Goal: Task Accomplishment & Management: Complete application form

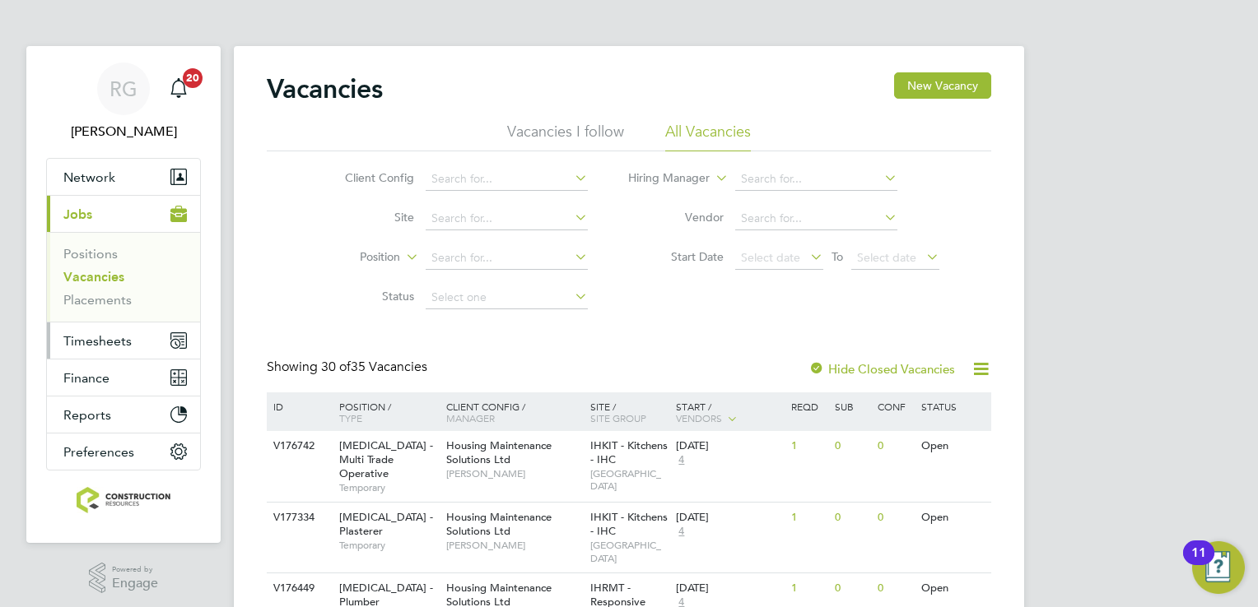
click at [89, 347] on button "Timesheets" at bounding box center [123, 341] width 153 height 36
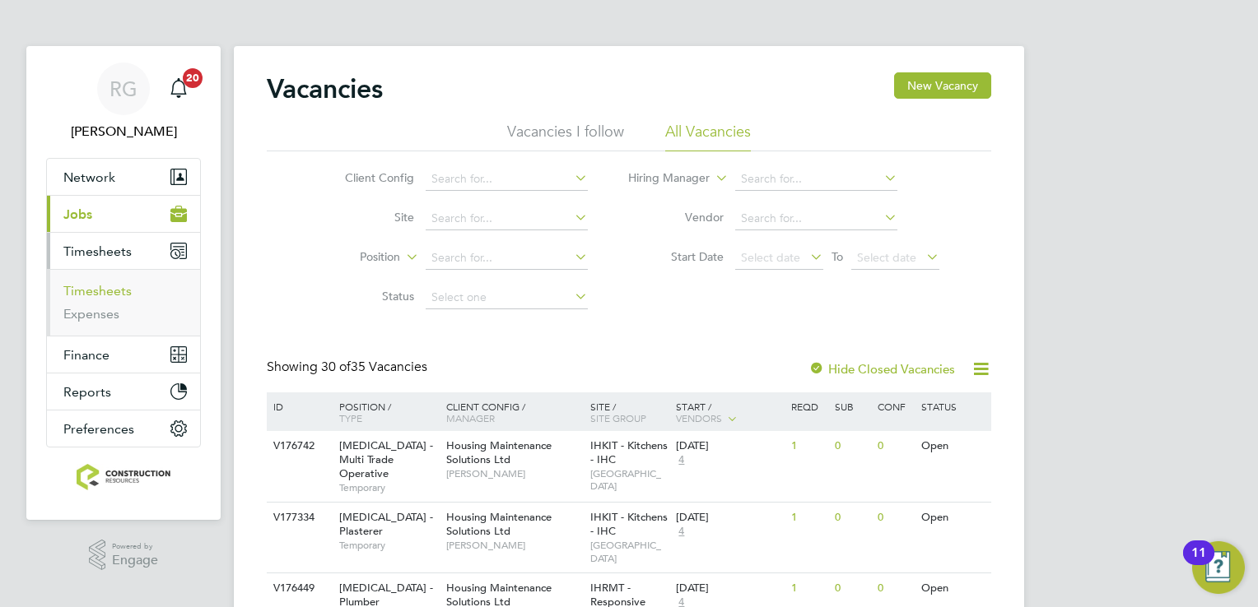
click at [99, 284] on link "Timesheets" at bounding box center [97, 291] width 68 height 16
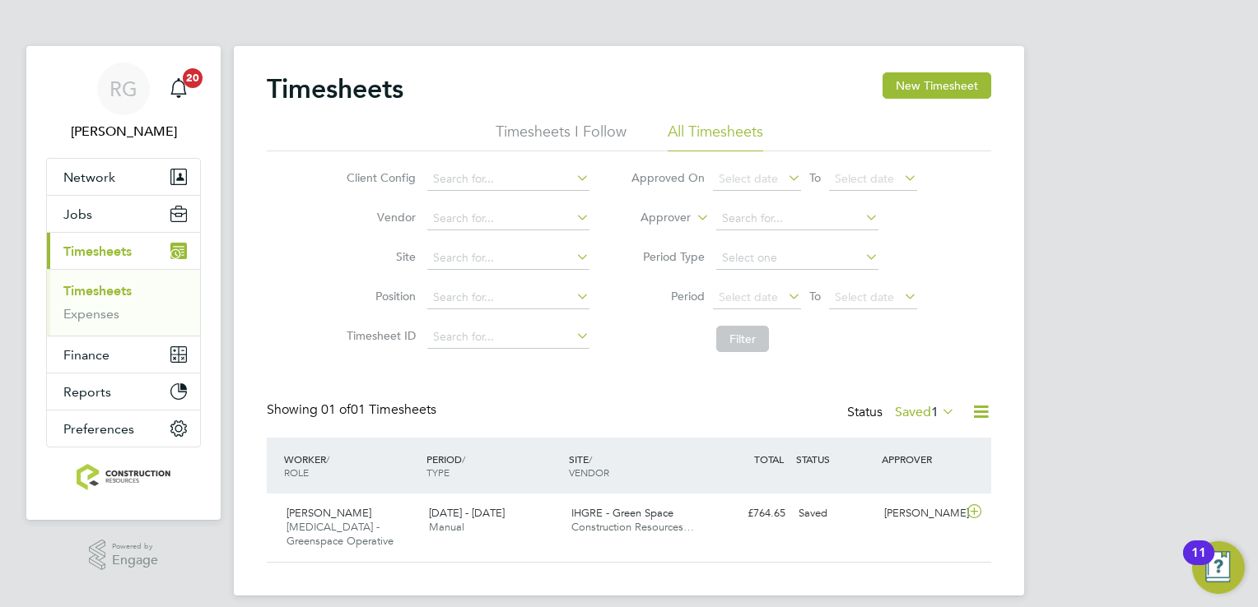
scroll to position [41, 143]
click at [895, 87] on button "New Timesheet" at bounding box center [936, 85] width 109 height 26
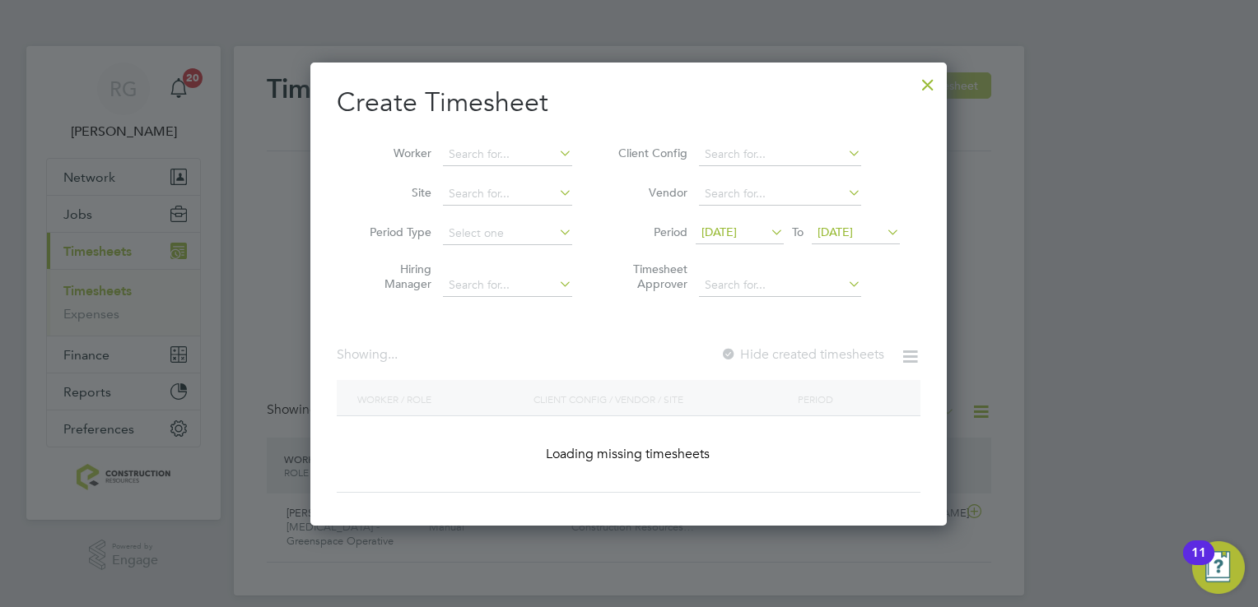
scroll to position [670, 637]
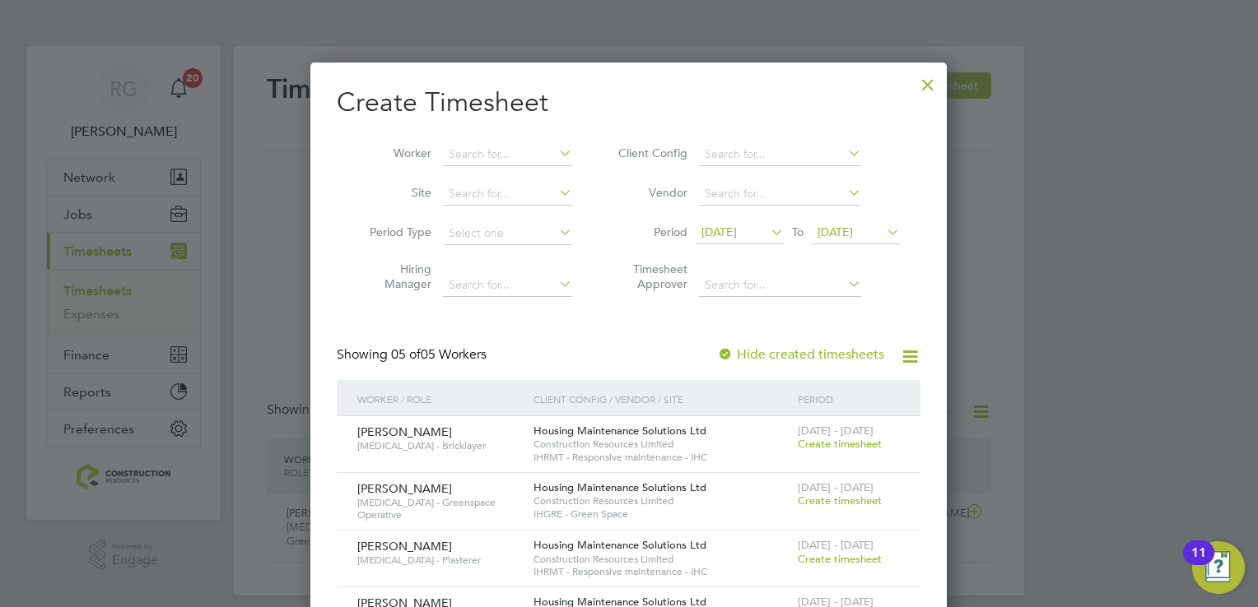
click at [793, 483] on div "Housing Maintenance Solutions Ltd Construction Resources Limited IHGRE - Green …" at bounding box center [661, 501] width 264 height 56
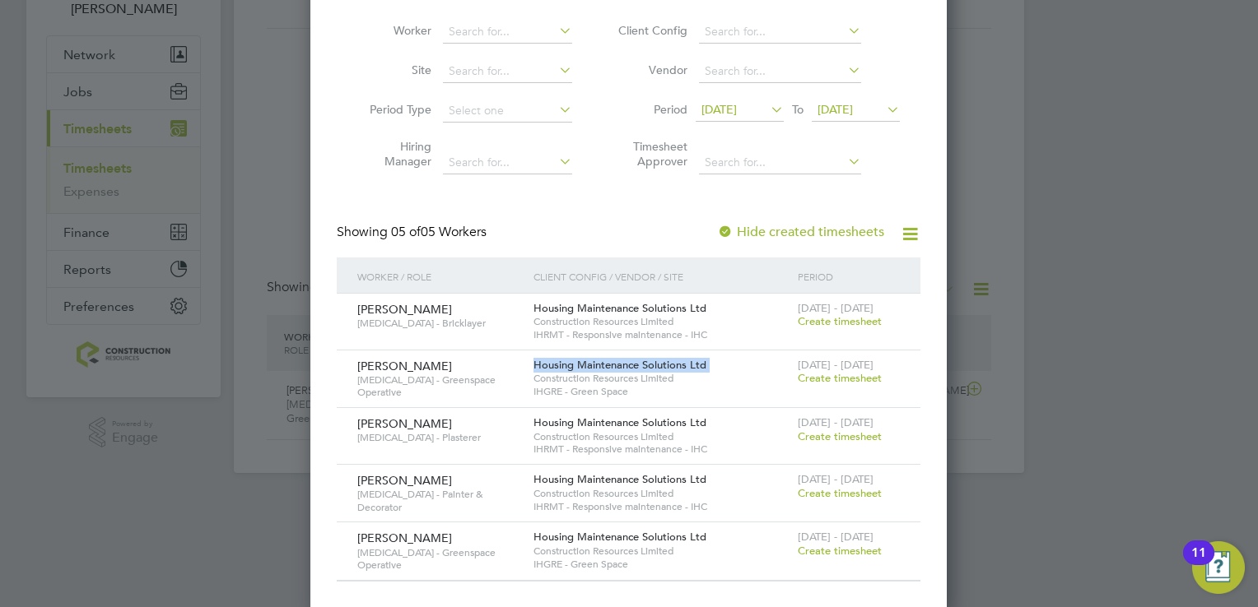
scroll to position [124, 0]
click at [823, 544] on span "Create timesheet" at bounding box center [840, 549] width 84 height 14
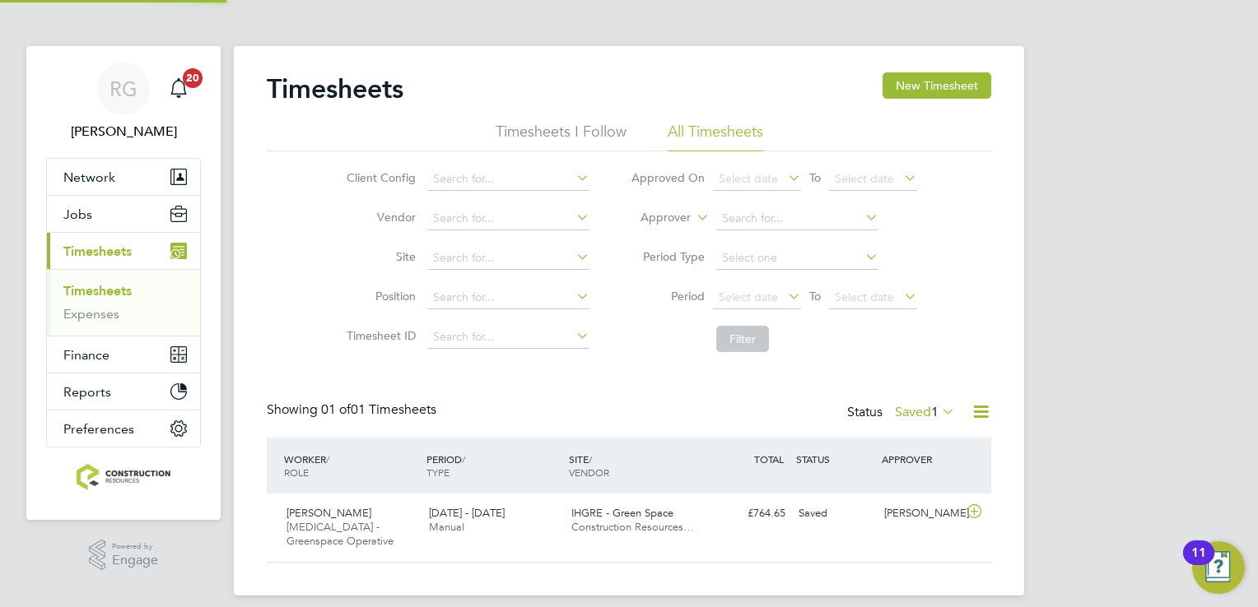
scroll to position [41, 143]
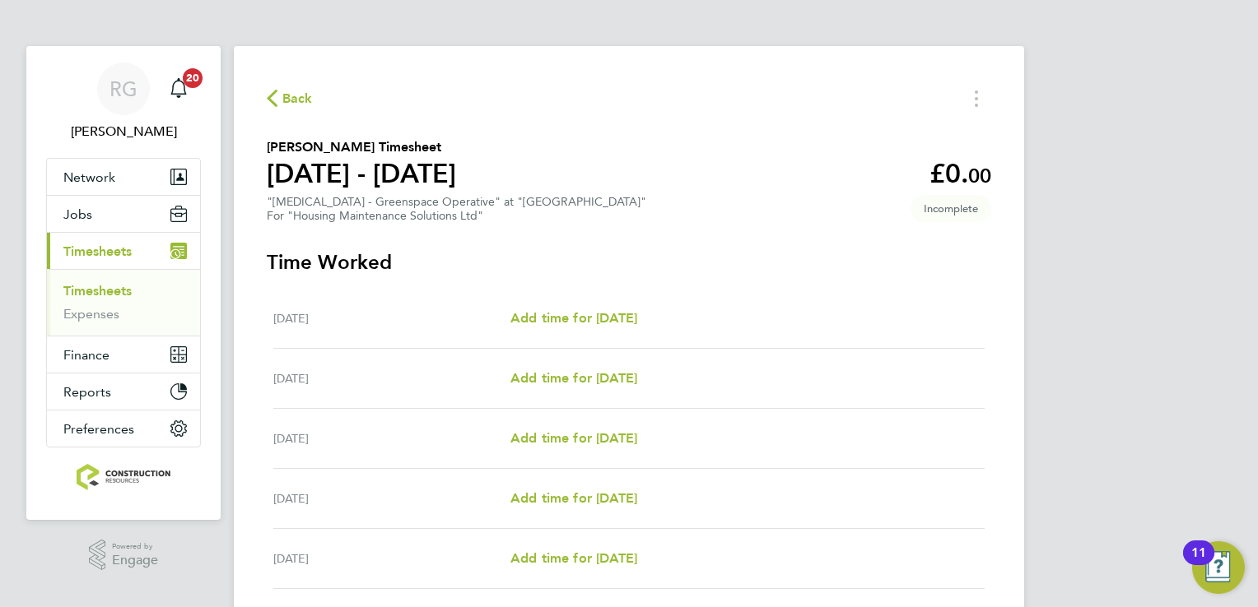
click at [602, 306] on div "[DATE] Add time for [DATE] Add time for [DATE]" at bounding box center [628, 319] width 711 height 60
click at [605, 321] on span "Add time for [DATE]" at bounding box center [573, 318] width 127 height 16
select select "30"
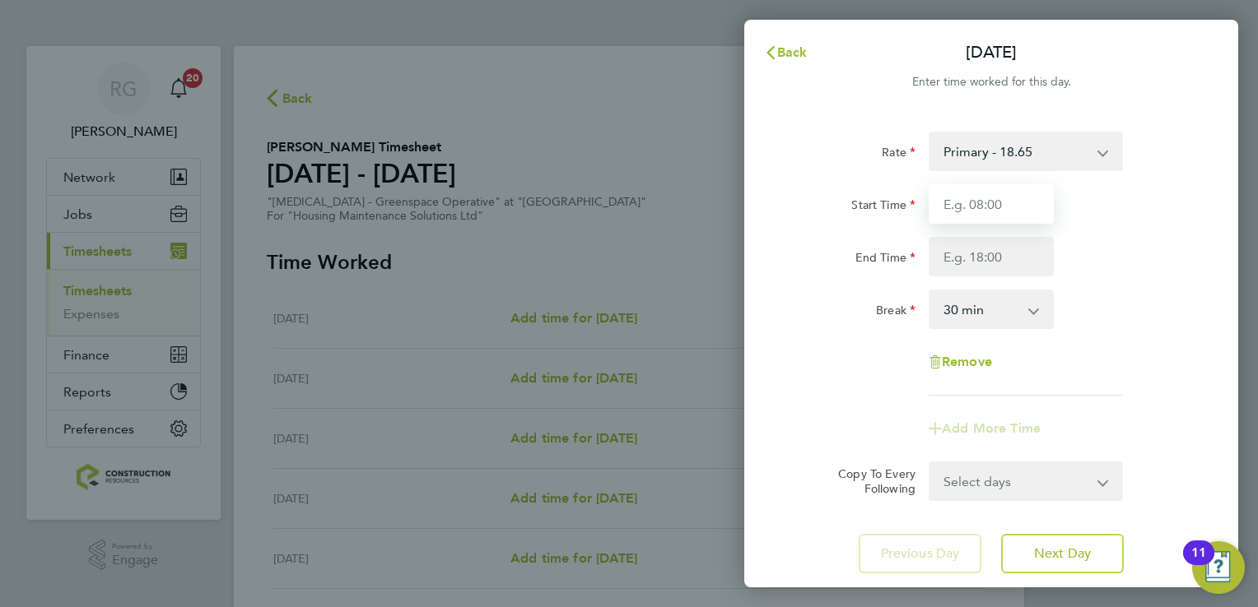
click at [998, 213] on input "Start Time" at bounding box center [991, 204] width 125 height 40
type input "08:00"
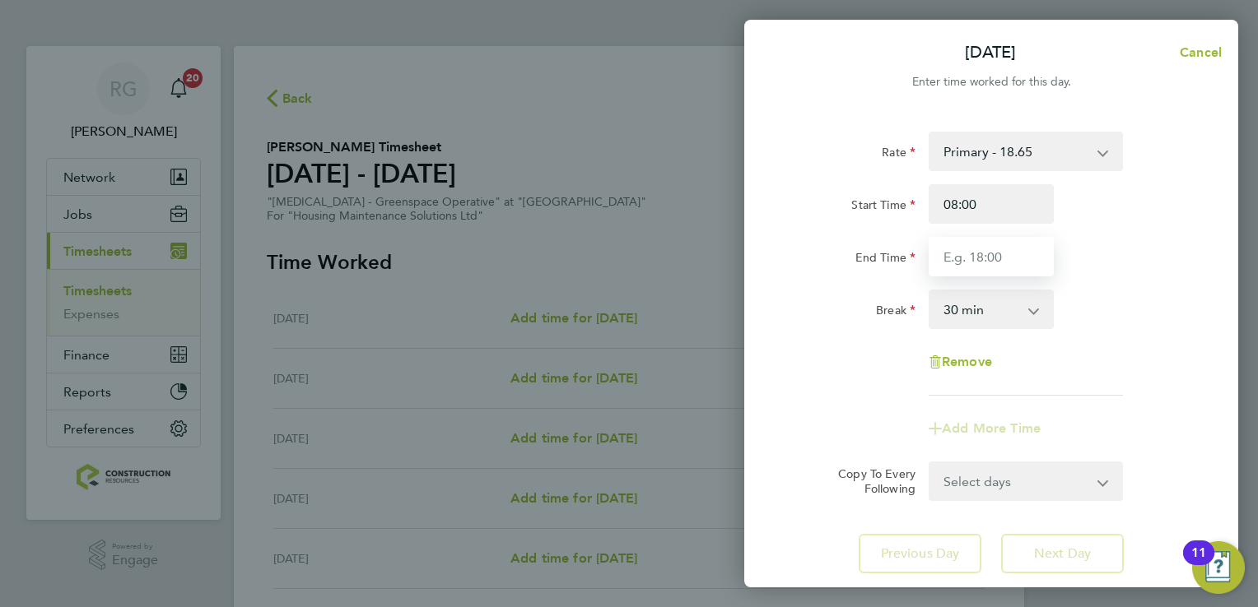
click at [989, 255] on input "End Time" at bounding box center [991, 257] width 125 height 40
type input "16:30"
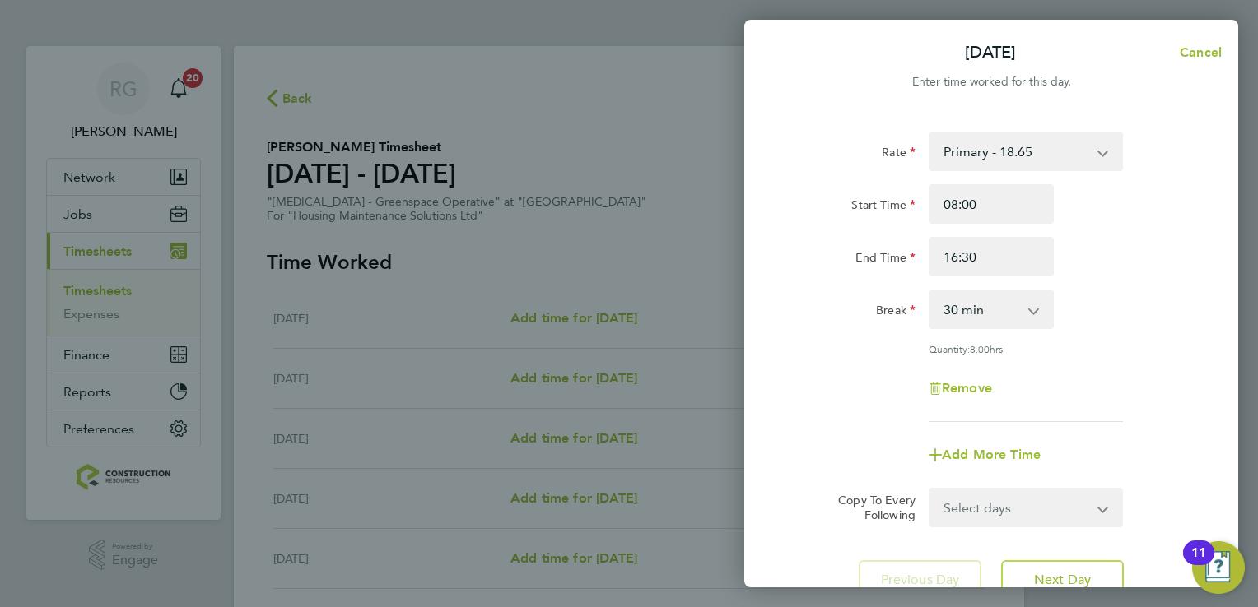
click at [1064, 357] on div "Rate Primary - 18.65 Start Time 08:00 End Time 16:30 Break 0 min 15 min 30 min …" at bounding box center [991, 277] width 402 height 291
click at [1054, 575] on span "Next Day" at bounding box center [1062, 580] width 57 height 16
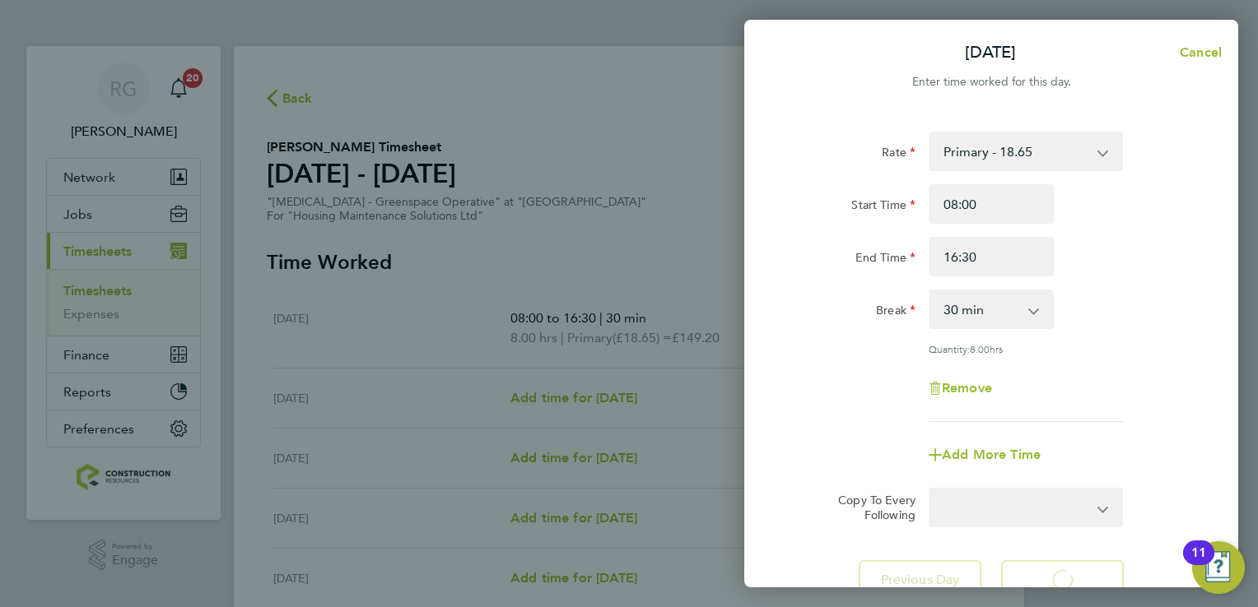
select select "30"
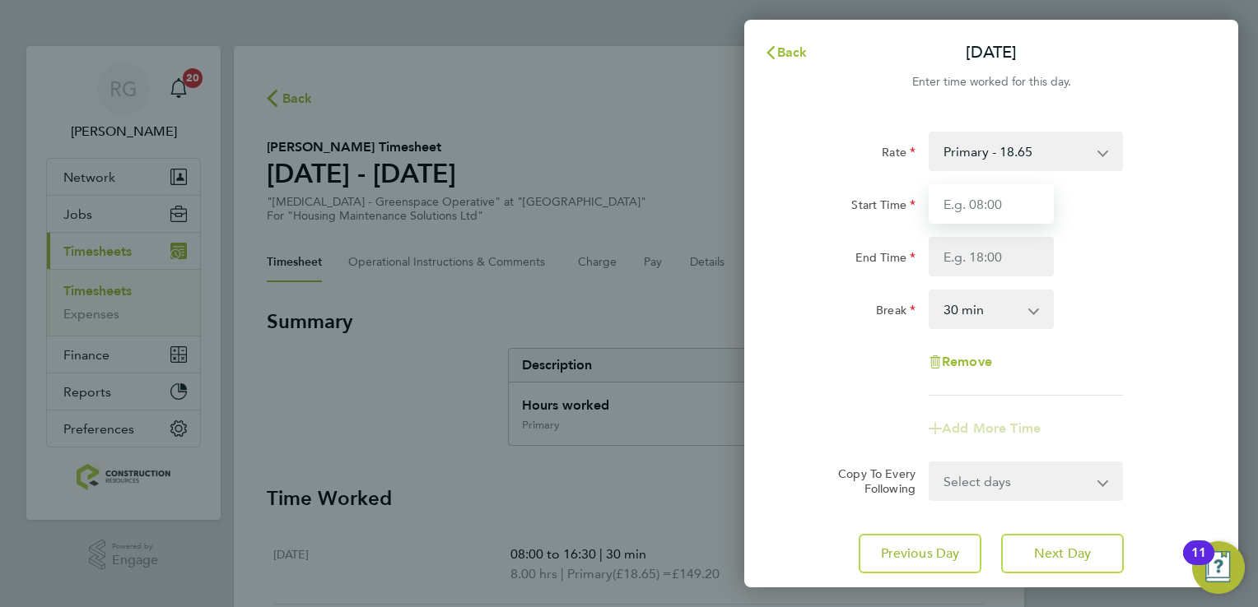
click at [1016, 209] on input "Start Time" at bounding box center [991, 204] width 125 height 40
type input "08:00"
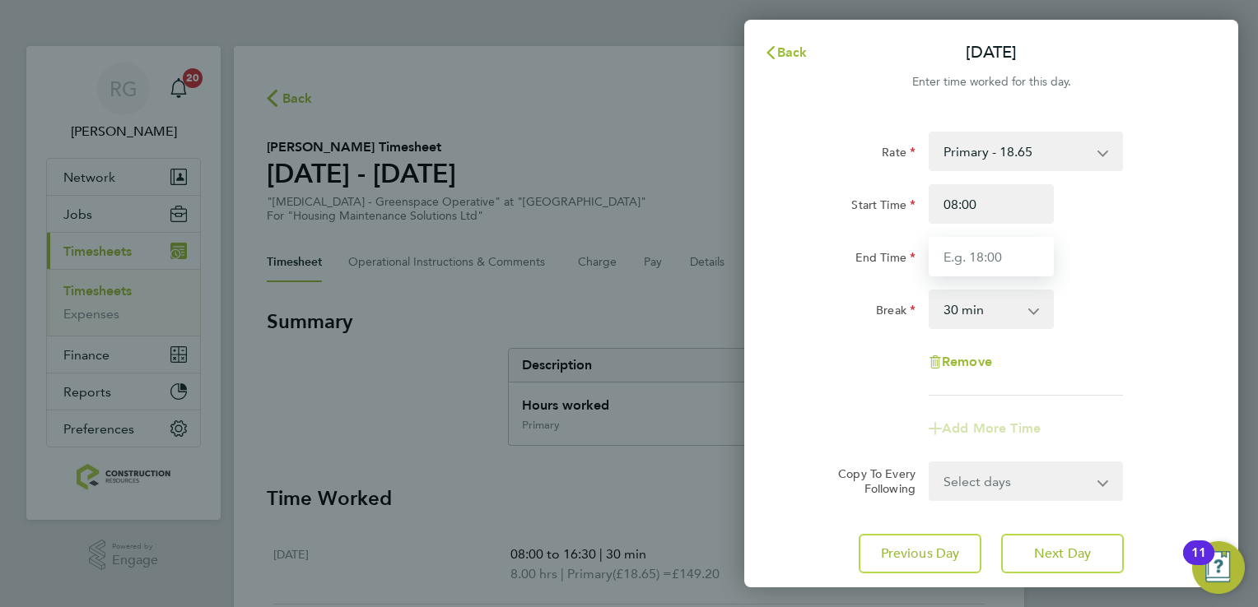
type input "16:30"
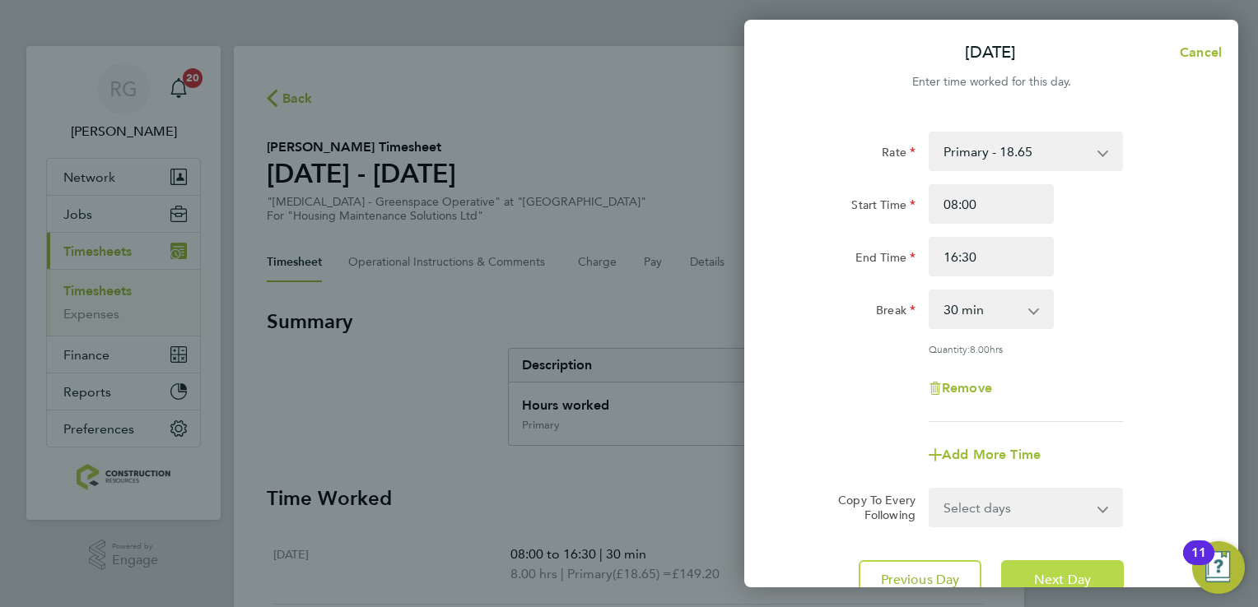
click at [1077, 575] on span "Next Day" at bounding box center [1062, 580] width 57 height 16
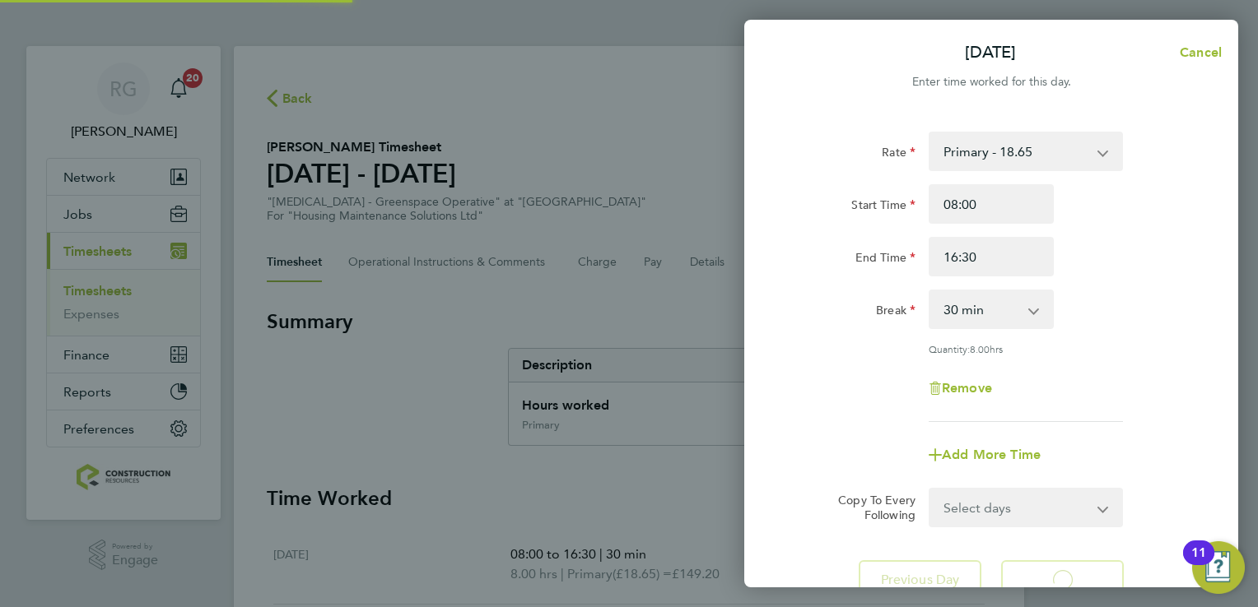
select select "30"
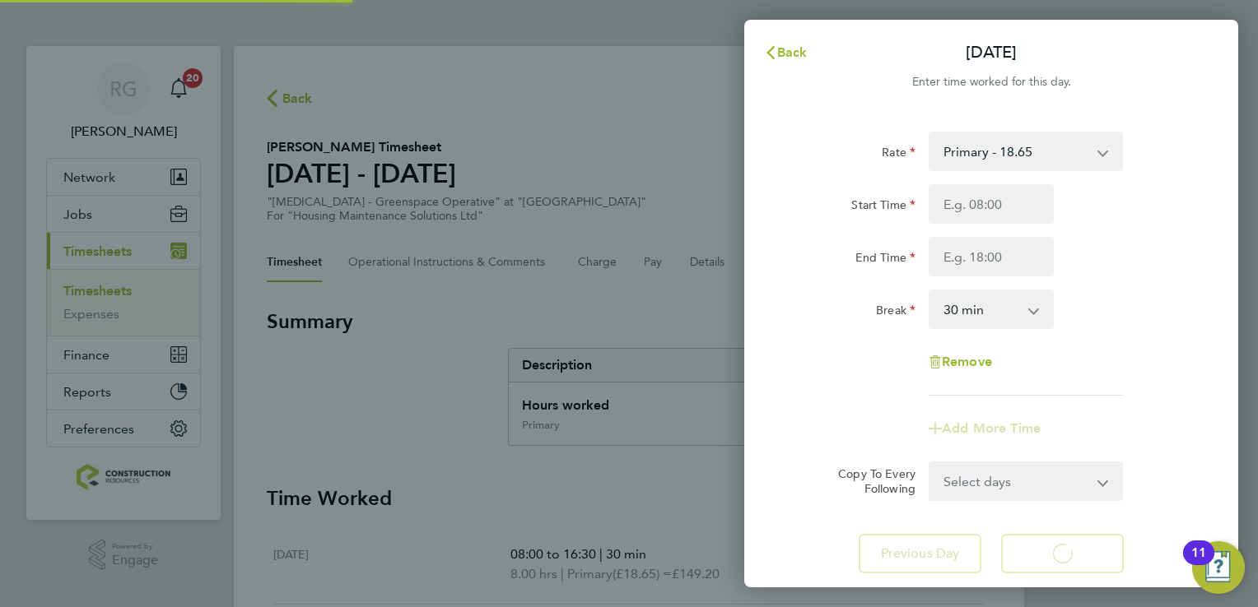
select select "30"
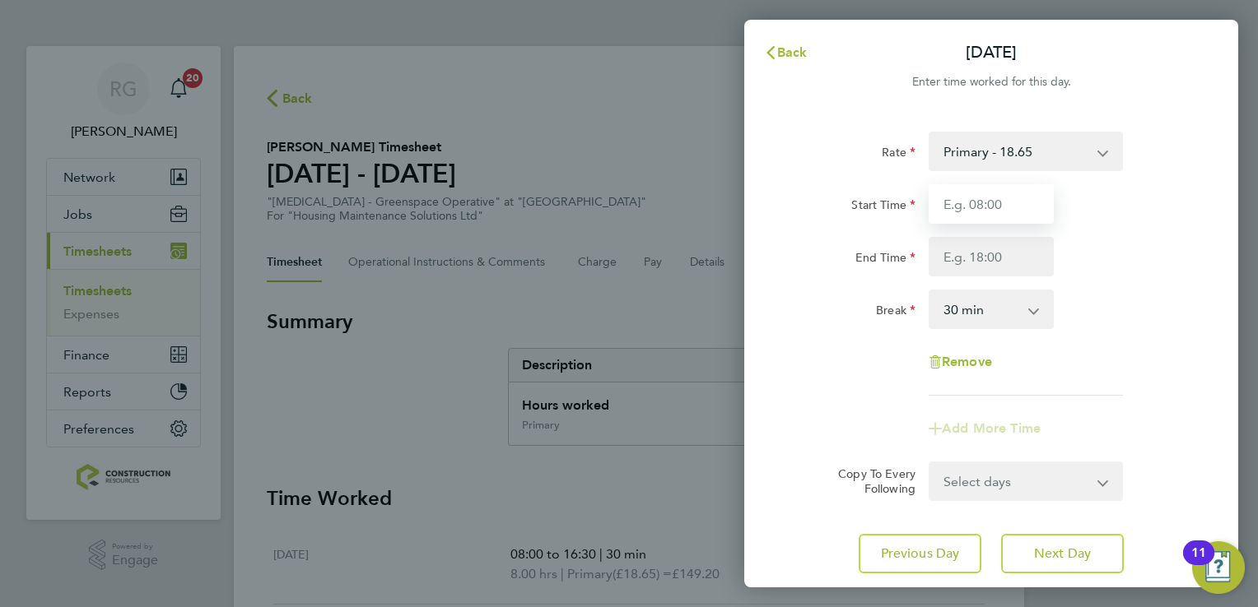
click at [983, 223] on input "Start Time" at bounding box center [991, 204] width 125 height 40
type input "08:00"
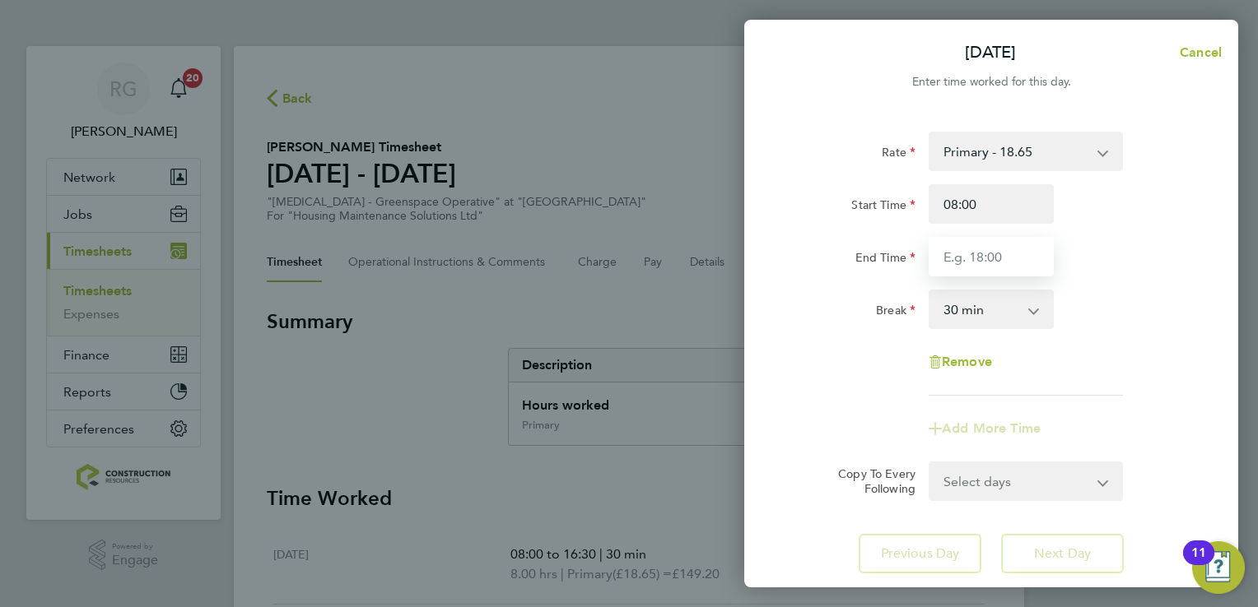
click at [996, 263] on input "End Time" at bounding box center [991, 257] width 125 height 40
type input "13:00"
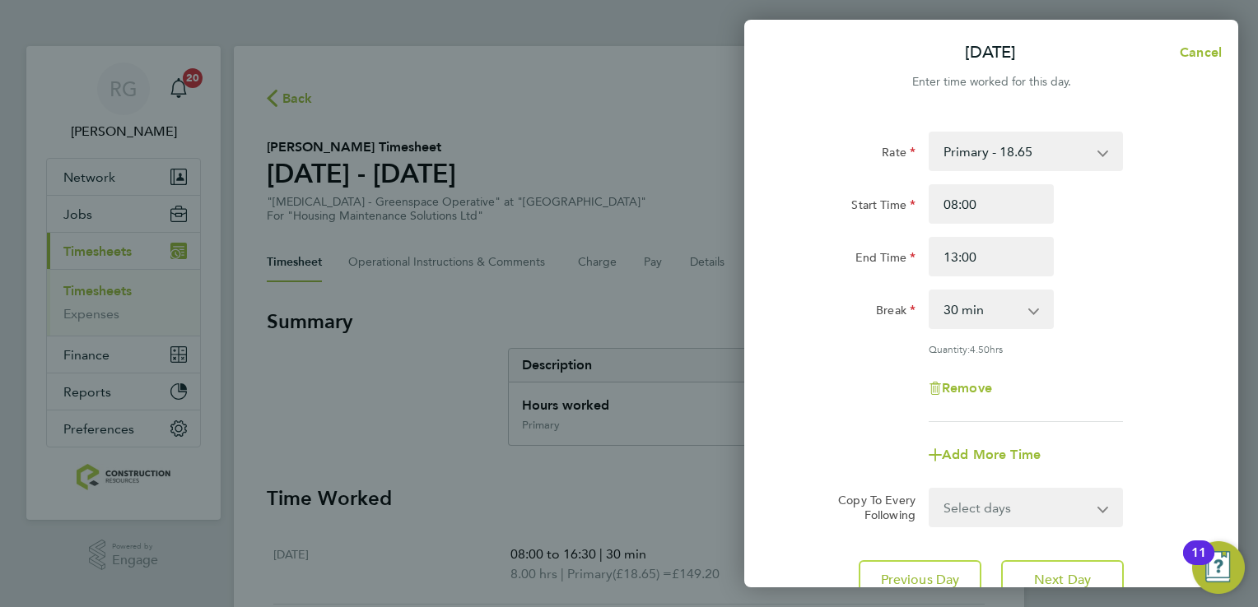
click at [1157, 522] on div "Rate Primary - 18.65 Start Time 08:00 End Time 13:00 Break 0 min 15 min 30 min …" at bounding box center [991, 366] width 494 height 508
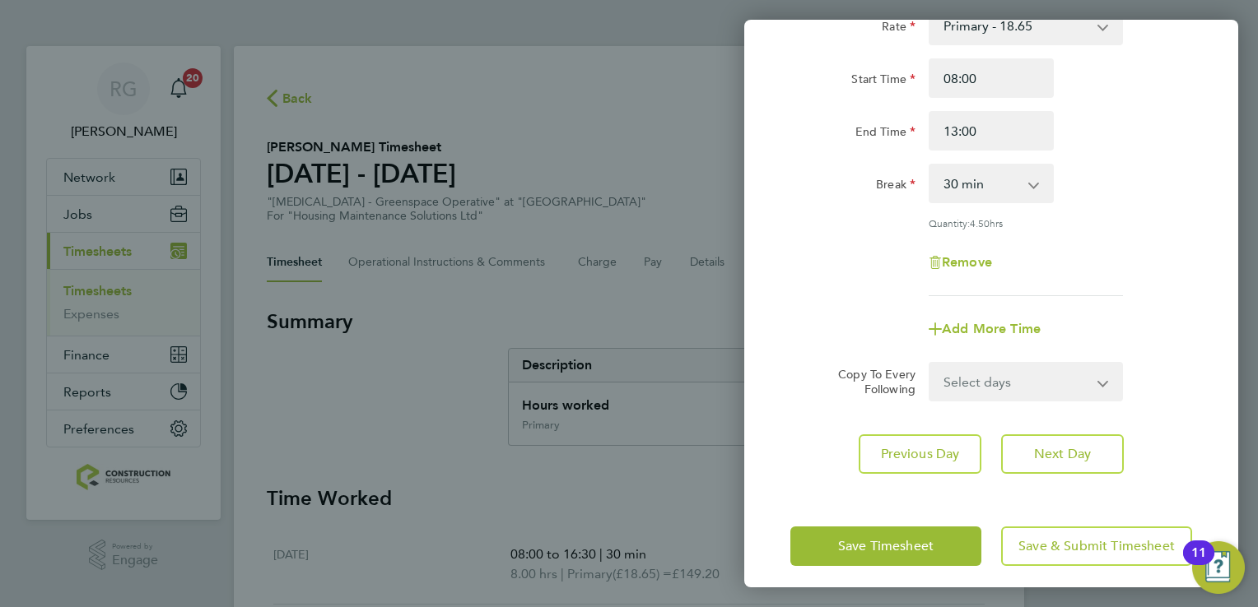
scroll to position [132, 0]
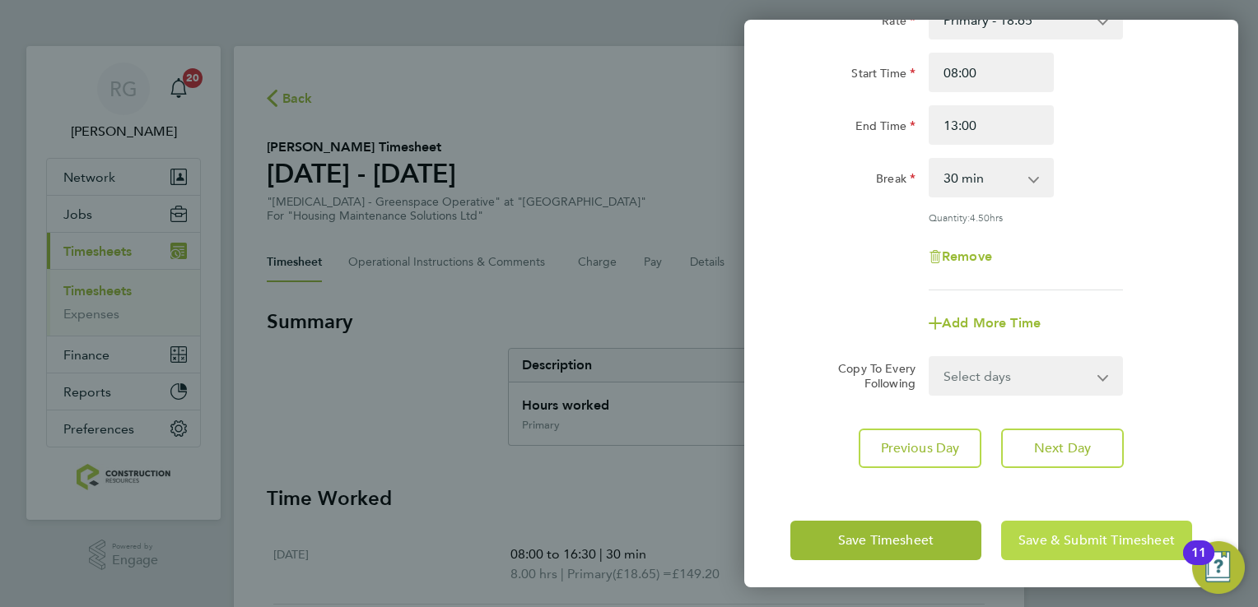
click at [1056, 548] on button "Save & Submit Timesheet" at bounding box center [1096, 541] width 191 height 40
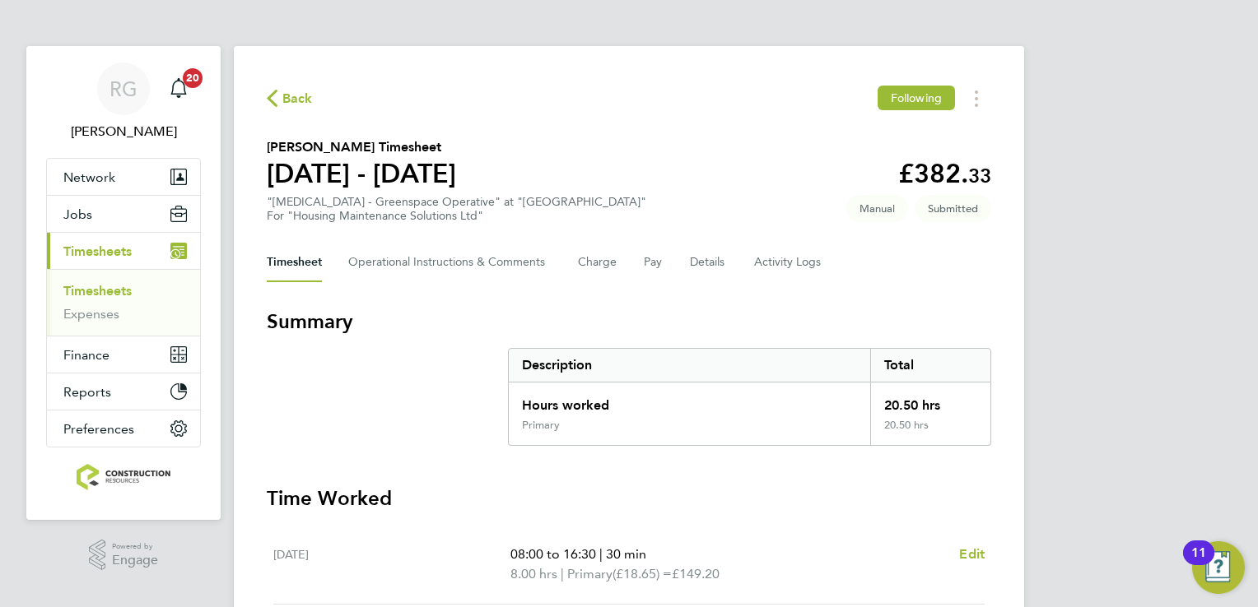
click at [1055, 548] on div "RG [PERSON_NAME] Notifications 20 Applications: Network Team Members Businesses…" at bounding box center [629, 575] width 1258 height 1150
click at [115, 298] on link "Timesheets" at bounding box center [97, 291] width 68 height 16
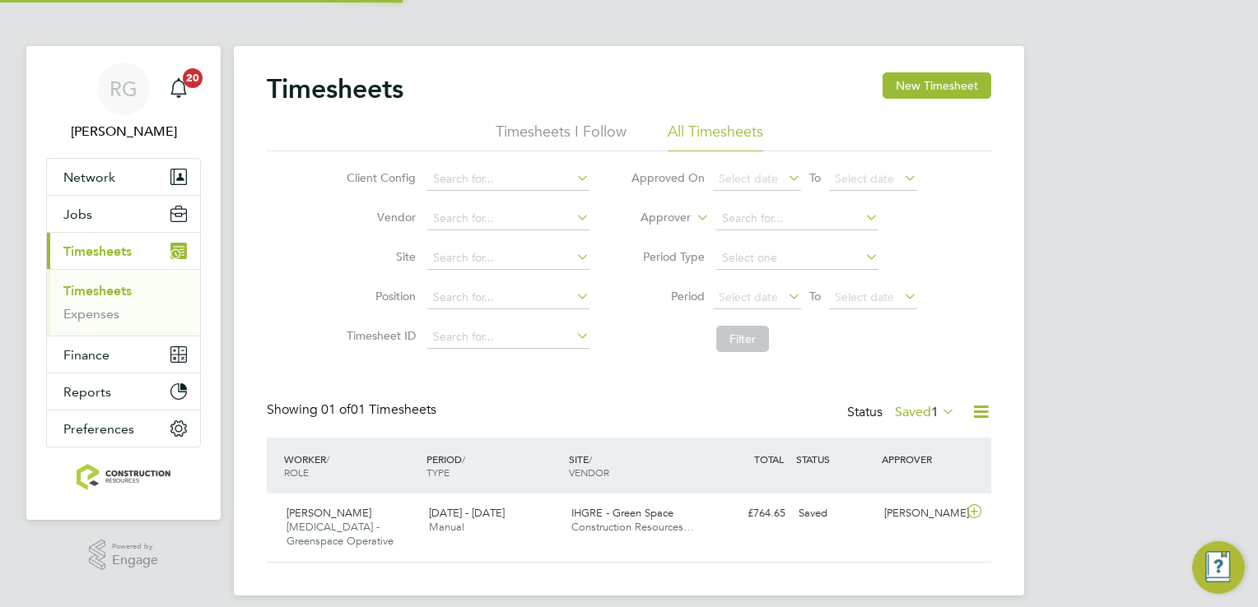
scroll to position [41, 143]
